Goal: Navigation & Orientation: Find specific page/section

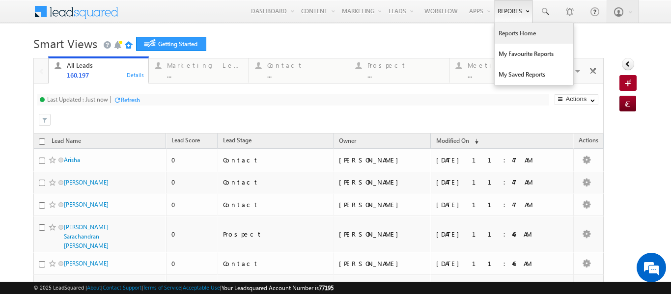
click at [507, 37] on link "Reports Home" at bounding box center [534, 33] width 79 height 21
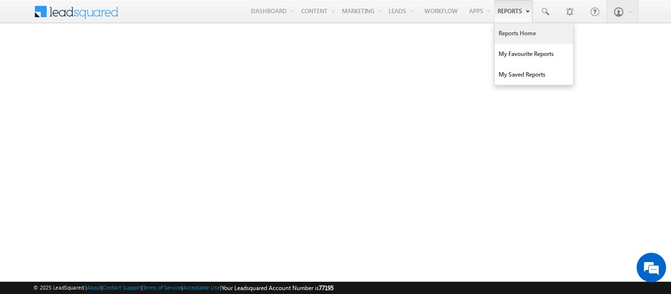
click at [511, 34] on link "Reports Home" at bounding box center [534, 33] width 79 height 21
